Goal: Task Accomplishment & Management: Complete application form

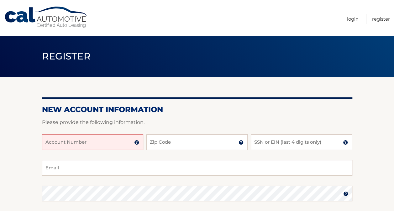
click at [59, 144] on input "Account Number" at bounding box center [92, 143] width 101 height 16
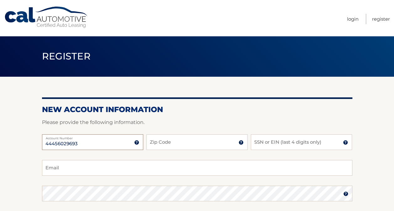
type input "44456029693"
click at [176, 142] on input "Zip Code" at bounding box center [196, 143] width 101 height 16
type input "14103"
click at [272, 142] on input "SSN or EIN (last 4 digits only)" at bounding box center [301, 143] width 101 height 16
type input "6709"
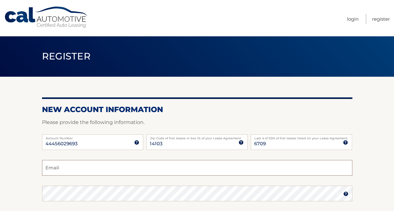
click at [75, 169] on input "Email" at bounding box center [197, 168] width 311 height 16
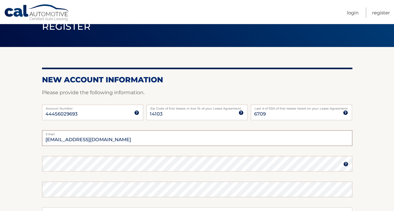
scroll to position [30, 0]
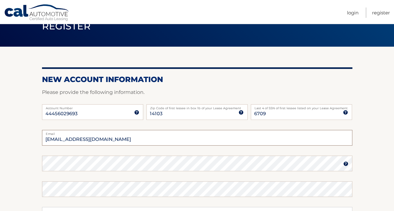
type input "albie42@gmail.com"
click at [345, 163] on img at bounding box center [345, 164] width 5 height 5
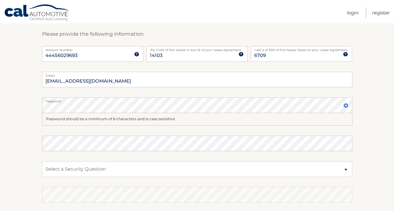
scroll to position [88, 0]
click at [346, 168] on select "Select a Security Question What was the name of your elementary school? What is…" at bounding box center [197, 170] width 311 height 16
select select "2"
click at [42, 162] on select "Select a Security Question What was the name of your elementary school? What is…" at bounding box center [197, 170] width 311 height 16
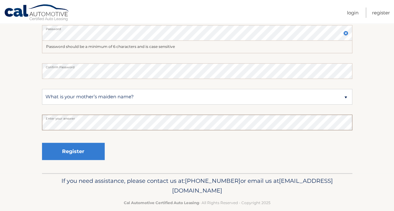
scroll to position [170, 0]
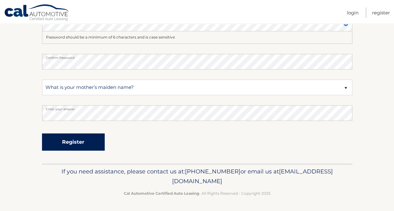
click at [78, 141] on button "Register" at bounding box center [73, 142] width 63 height 17
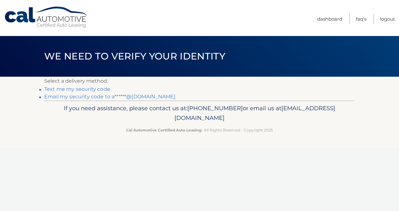
click at [79, 90] on link "Text me my security code" at bounding box center [77, 89] width 66 height 6
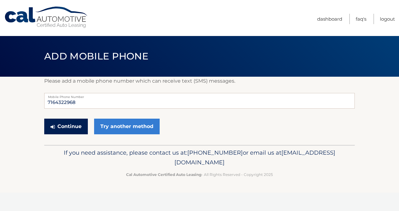
click at [60, 125] on button "Continue" at bounding box center [66, 127] width 44 height 16
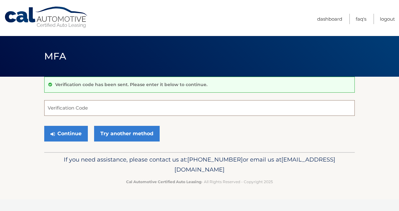
click at [57, 109] on input "Verification Code" at bounding box center [199, 108] width 311 height 16
type input "712345"
click at [63, 134] on button "Continue" at bounding box center [66, 134] width 44 height 16
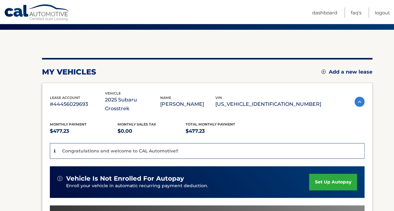
scroll to position [47, 0]
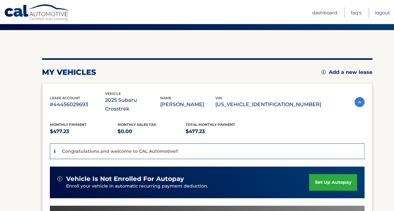
click at [379, 13] on link "Logout" at bounding box center [382, 13] width 15 height 10
